Goal: Information Seeking & Learning: Learn about a topic

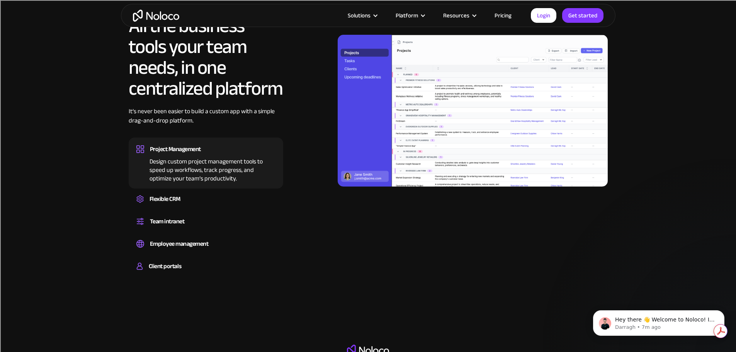
scroll to position [734, 0]
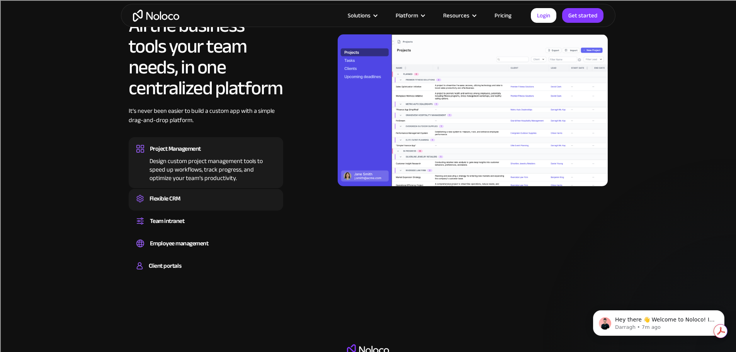
click at [173, 204] on div "Flexible CRM" at bounding box center [165, 199] width 31 height 12
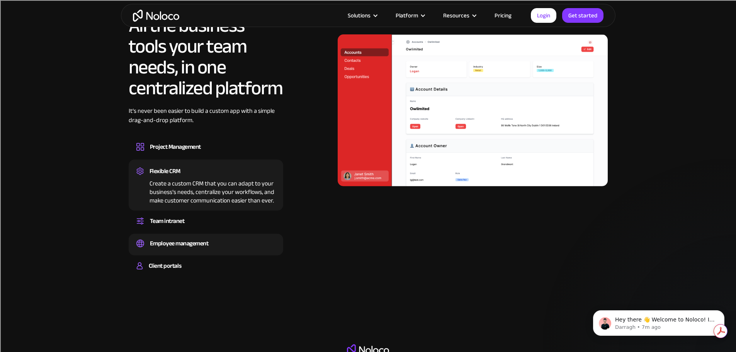
click at [213, 249] on div "Employee management" at bounding box center [205, 244] width 139 height 12
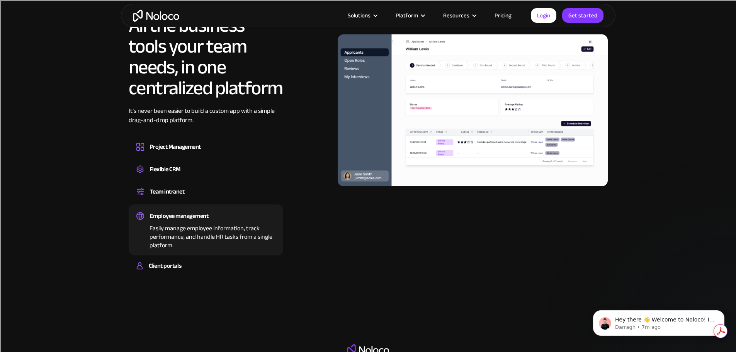
click at [189, 243] on div "Easily manage employee information, track performance, and handle HR tasks from…" at bounding box center [205, 236] width 139 height 28
click at [186, 197] on div "Team intranet" at bounding box center [205, 192] width 139 height 12
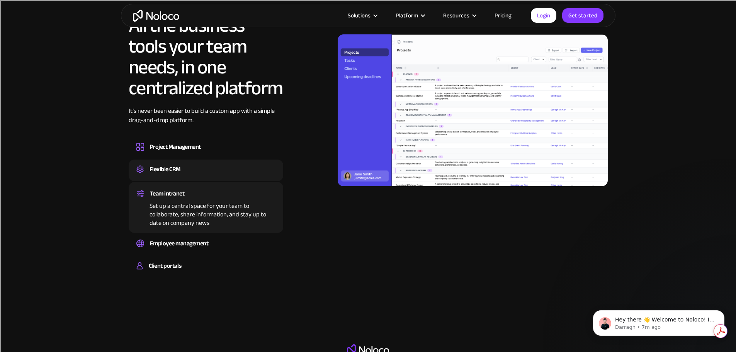
click at [175, 175] on div "Flexible CRM" at bounding box center [165, 169] width 31 height 12
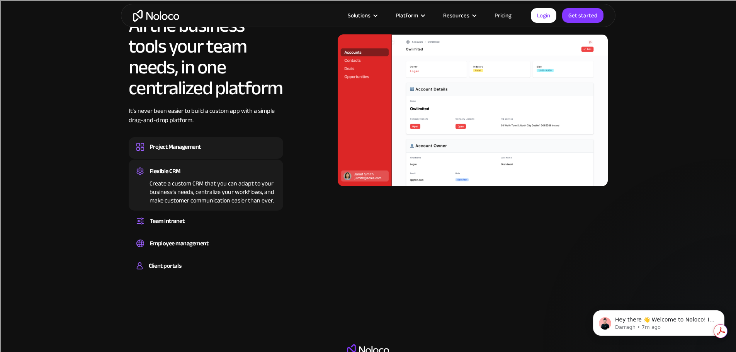
click at [192, 153] on div "Project Management" at bounding box center [175, 147] width 51 height 12
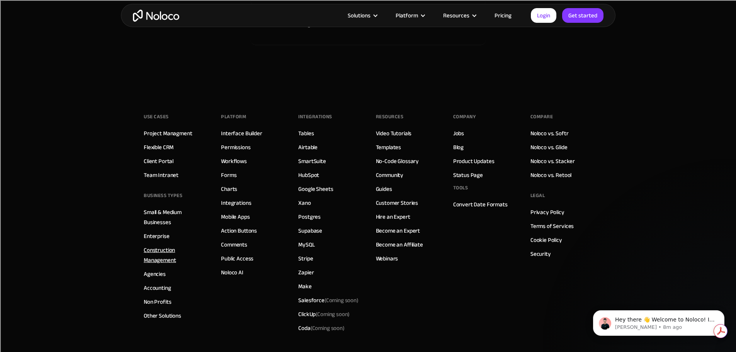
scroll to position [4367, 0]
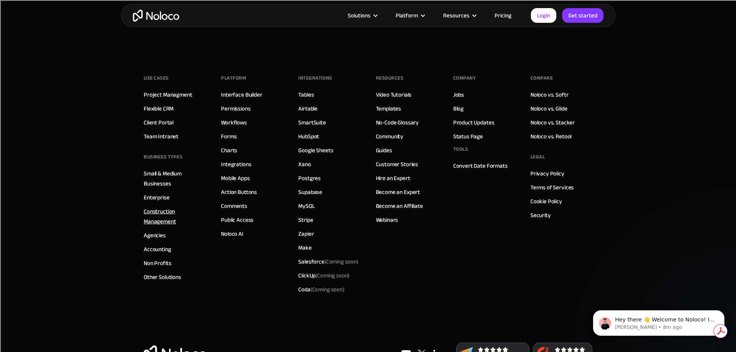
click at [165, 226] on link "Construction Management" at bounding box center [175, 216] width 62 height 20
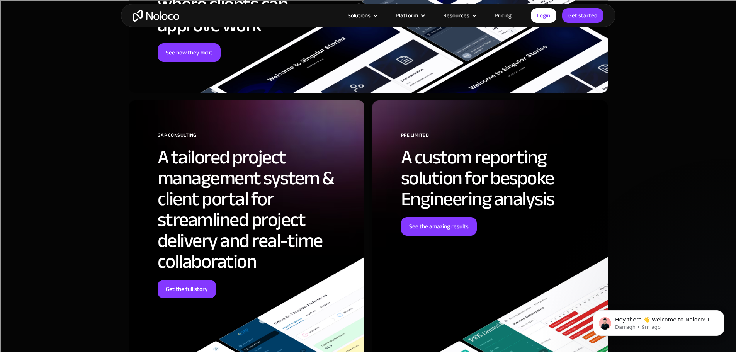
scroll to position [2783, 0]
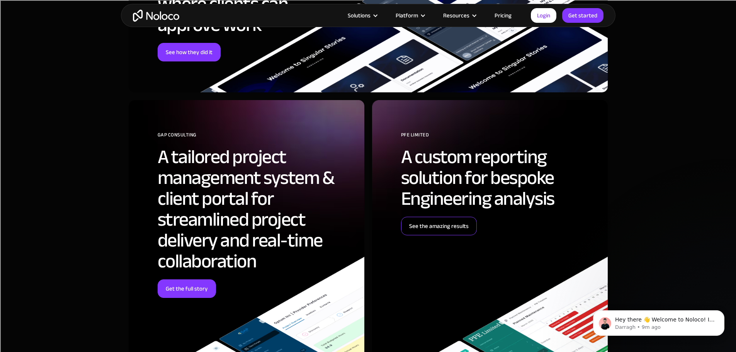
click at [434, 224] on link "See the amazing results" at bounding box center [439, 226] width 76 height 19
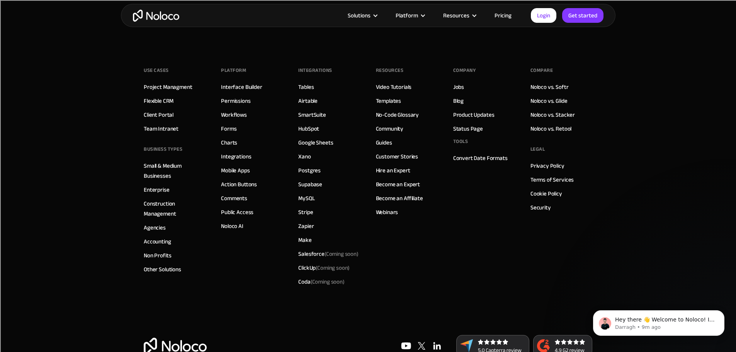
scroll to position [3523, 0]
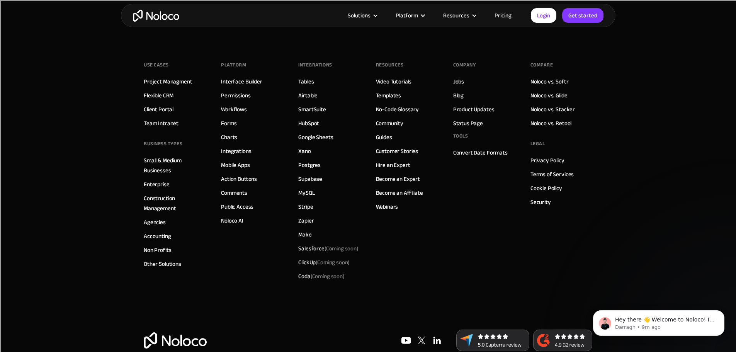
click at [166, 155] on link "Small & Medium Businesses" at bounding box center [175, 165] width 62 height 20
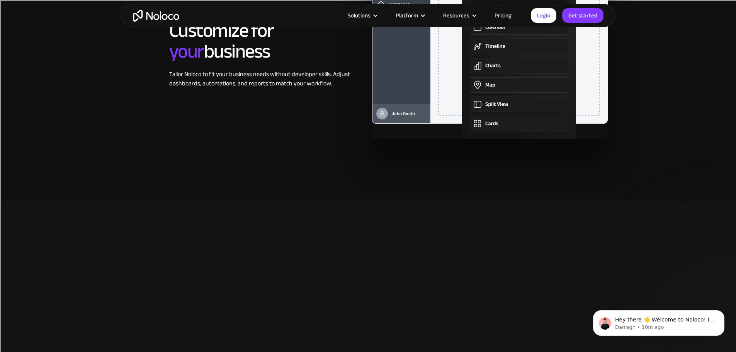
scroll to position [1778, 0]
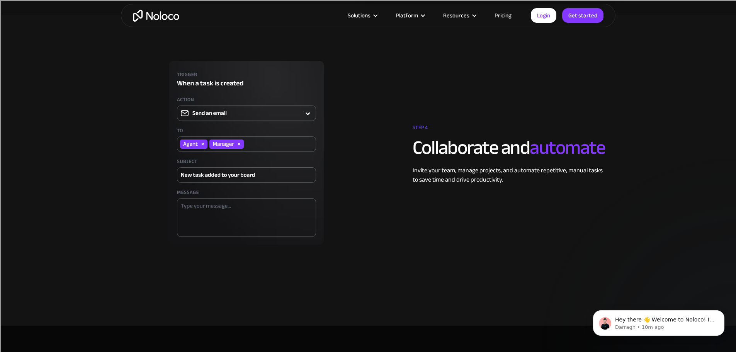
click at [497, 19] on link "Pricing" at bounding box center [503, 15] width 36 height 10
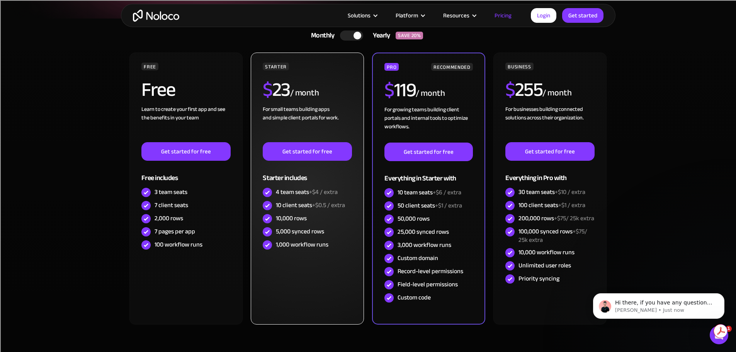
scroll to position [386, 0]
